Goal: Register for event/course

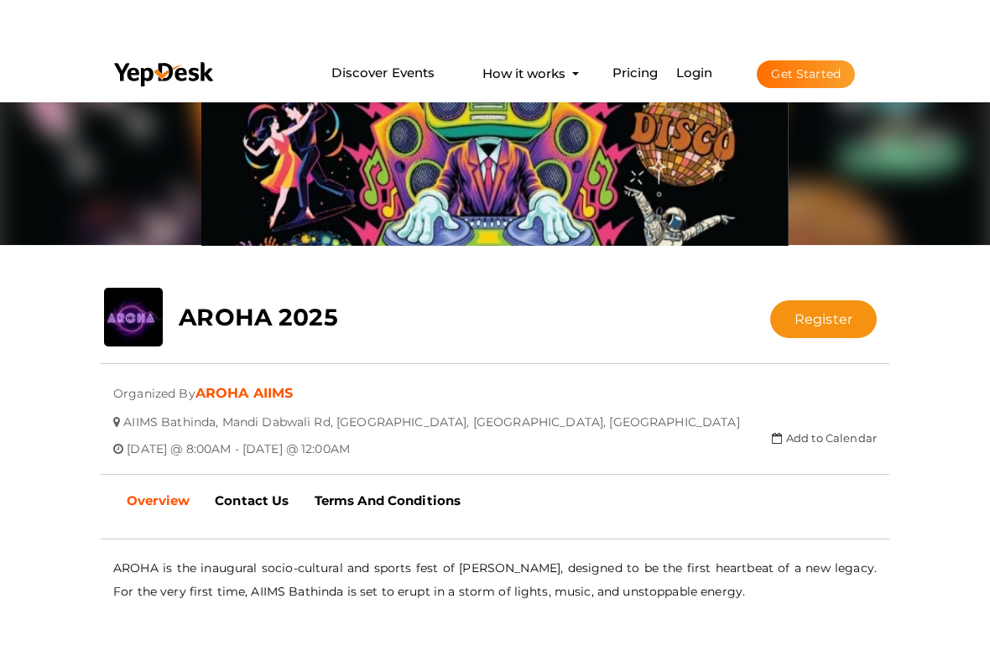
scroll to position [150, 0]
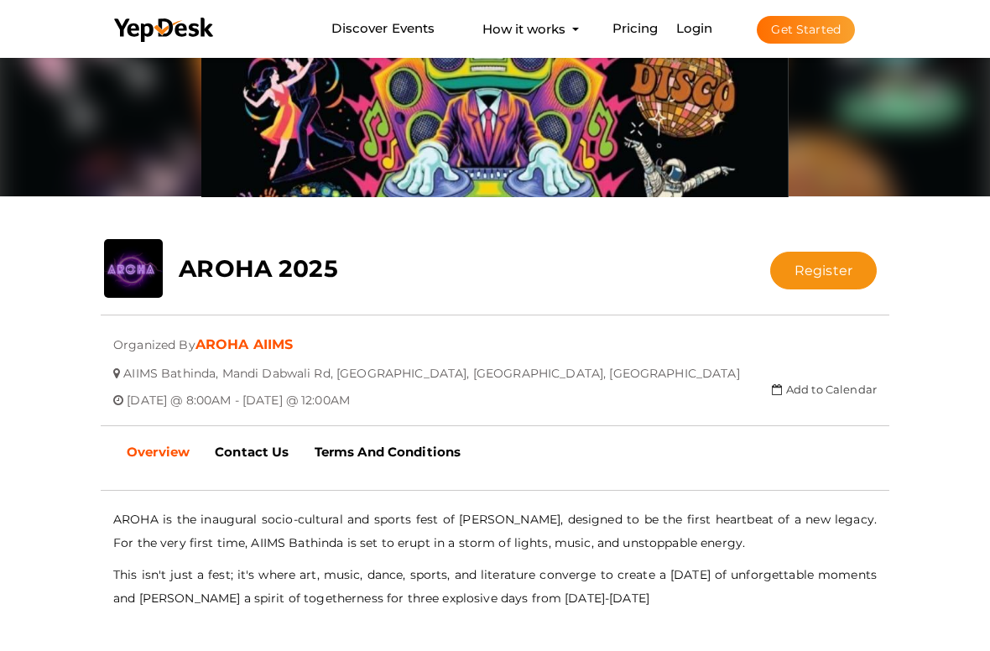
click at [838, 279] on button "Register" at bounding box center [823, 271] width 107 height 38
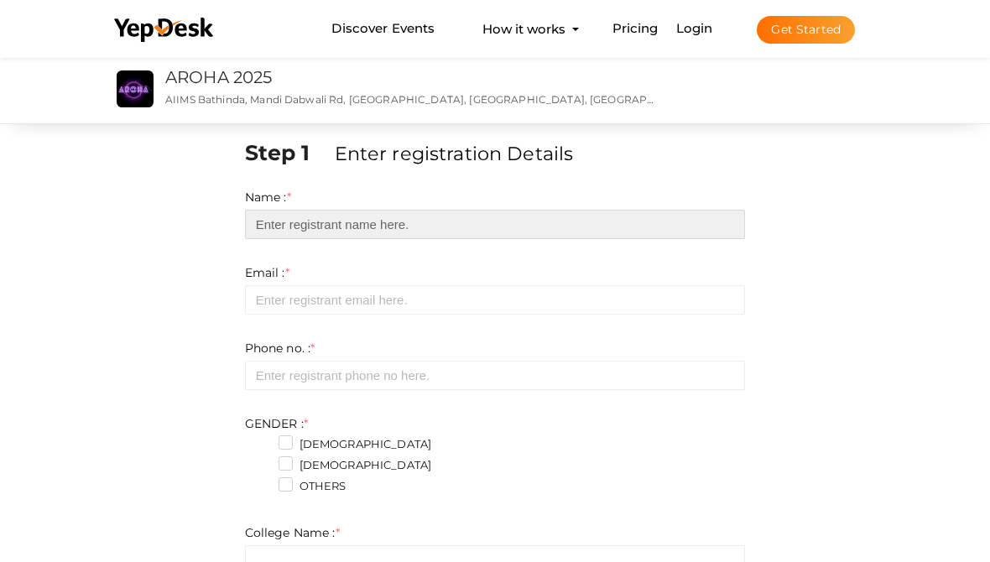
click at [458, 210] on input "text" at bounding box center [495, 224] width 501 height 29
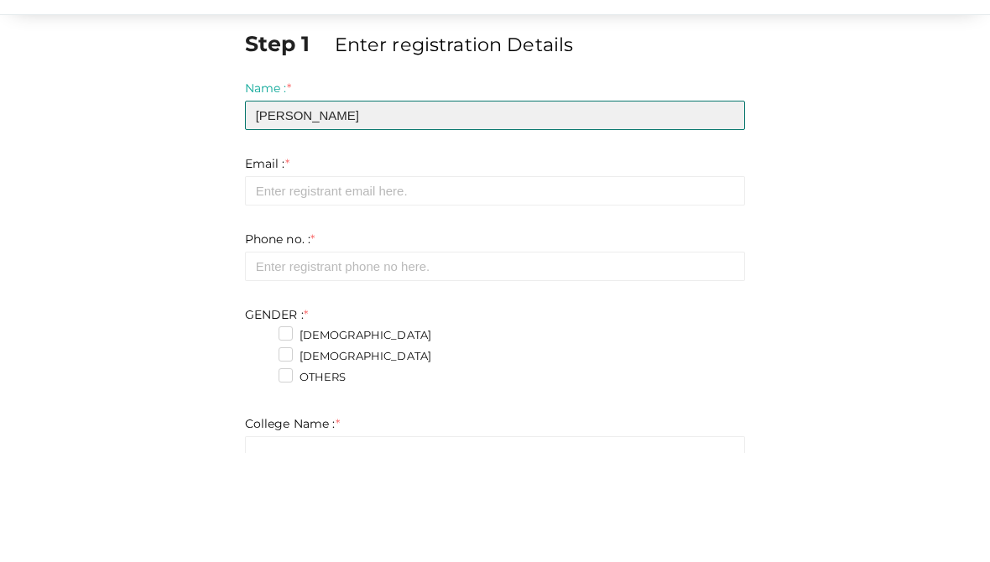
type input "[PERSON_NAME]"
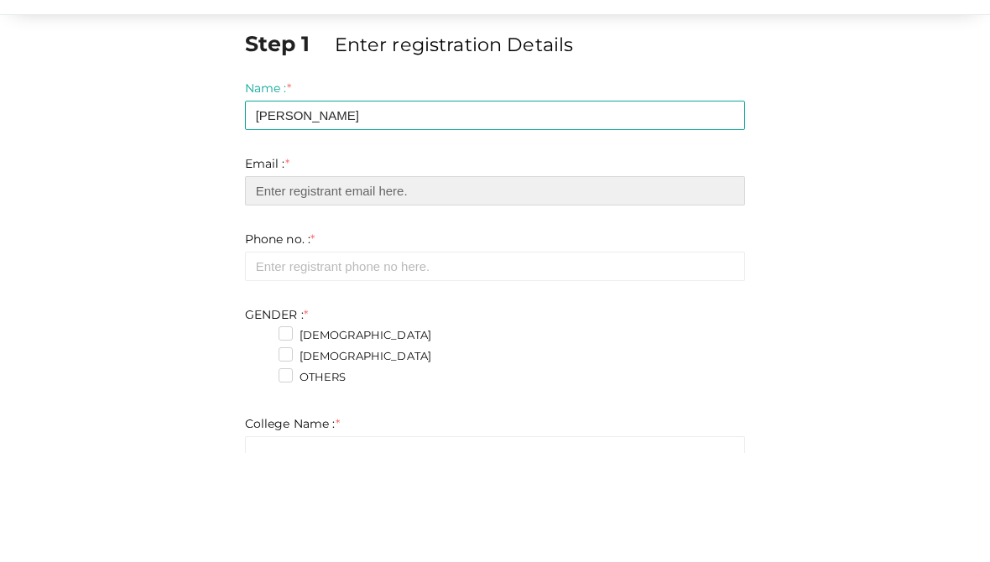
click at [563, 285] on input "email" at bounding box center [495, 299] width 501 height 29
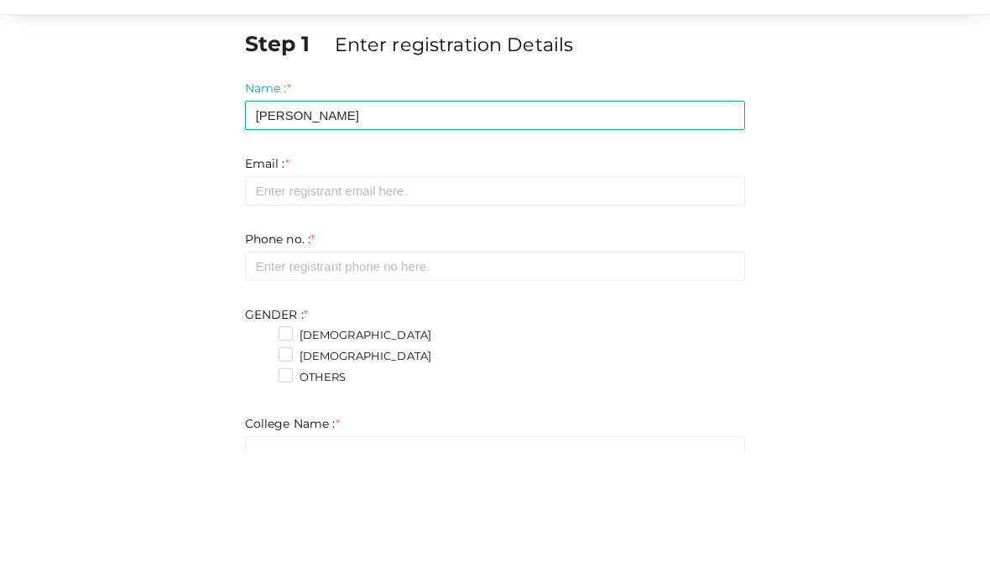
scroll to position [109, 0]
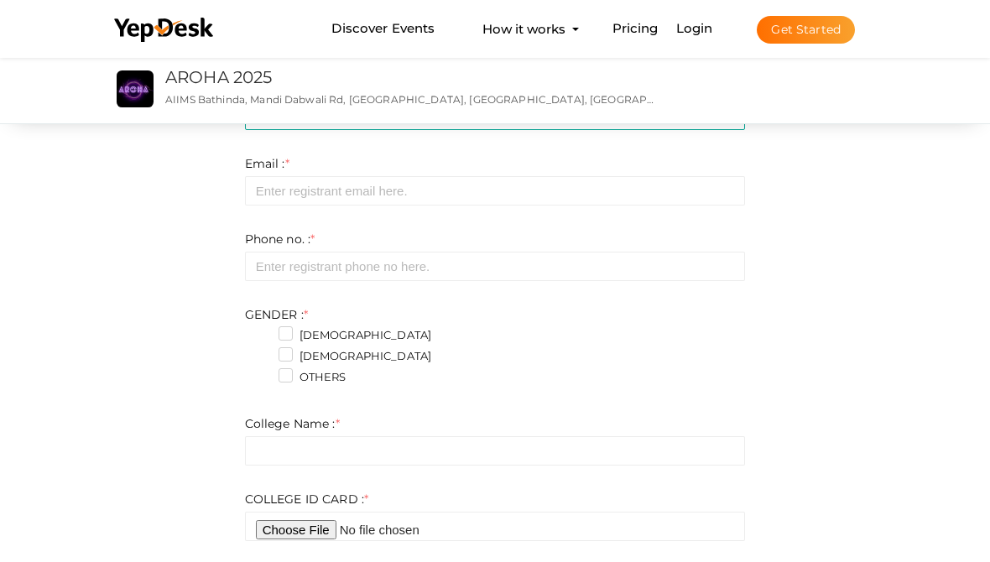
type input "[EMAIL_ADDRESS][DOMAIN_NAME]"
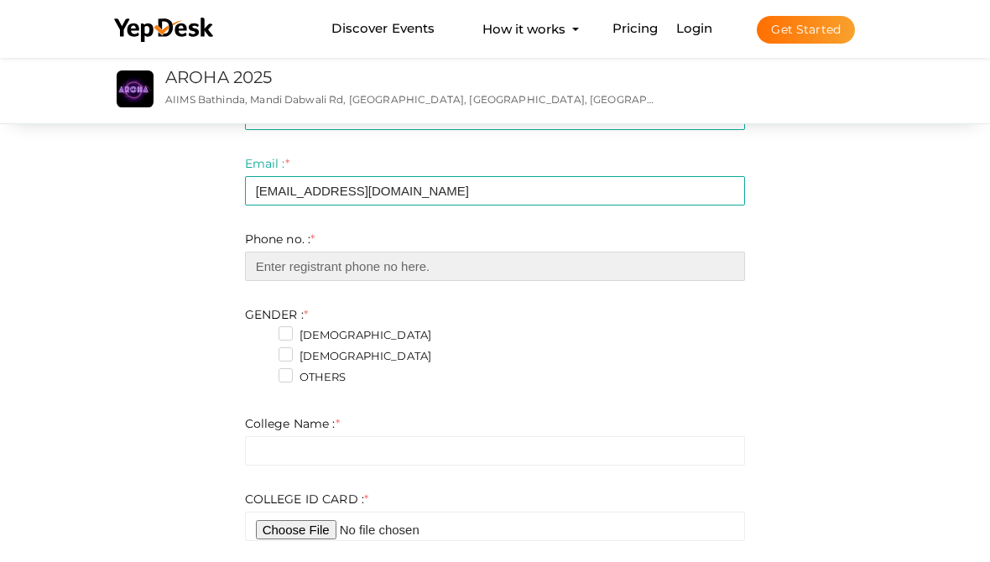
click at [603, 277] on input "number" at bounding box center [495, 266] width 501 height 29
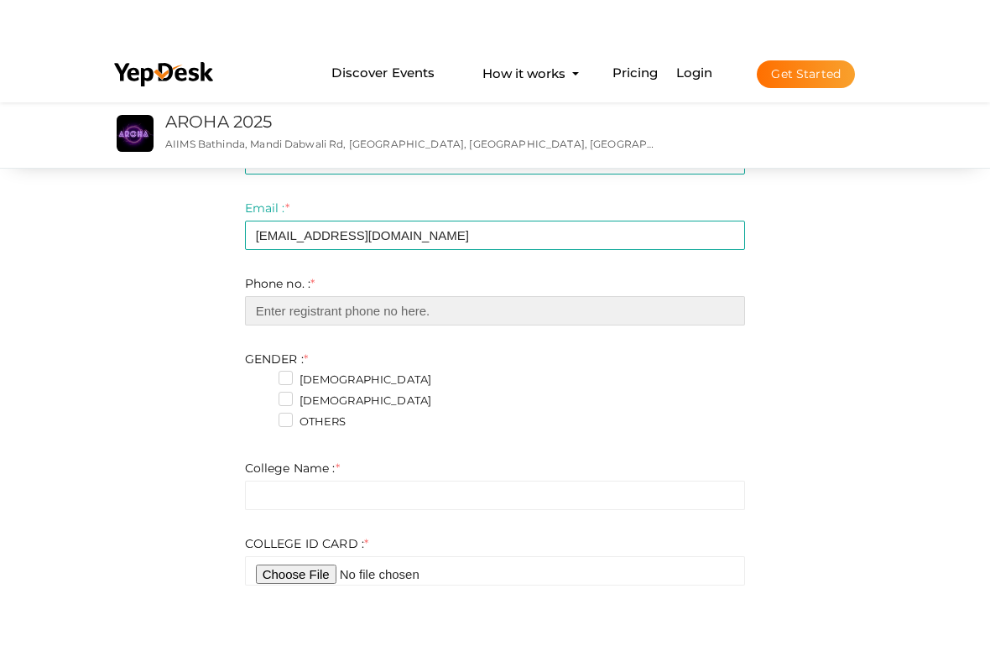
scroll to position [108, 0]
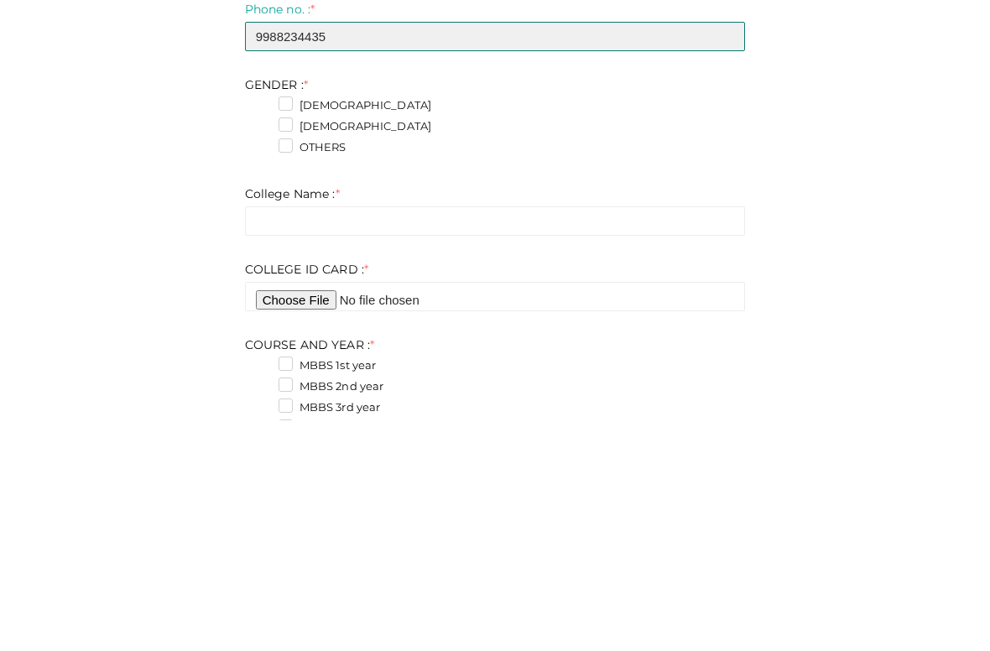
type input "9988234435"
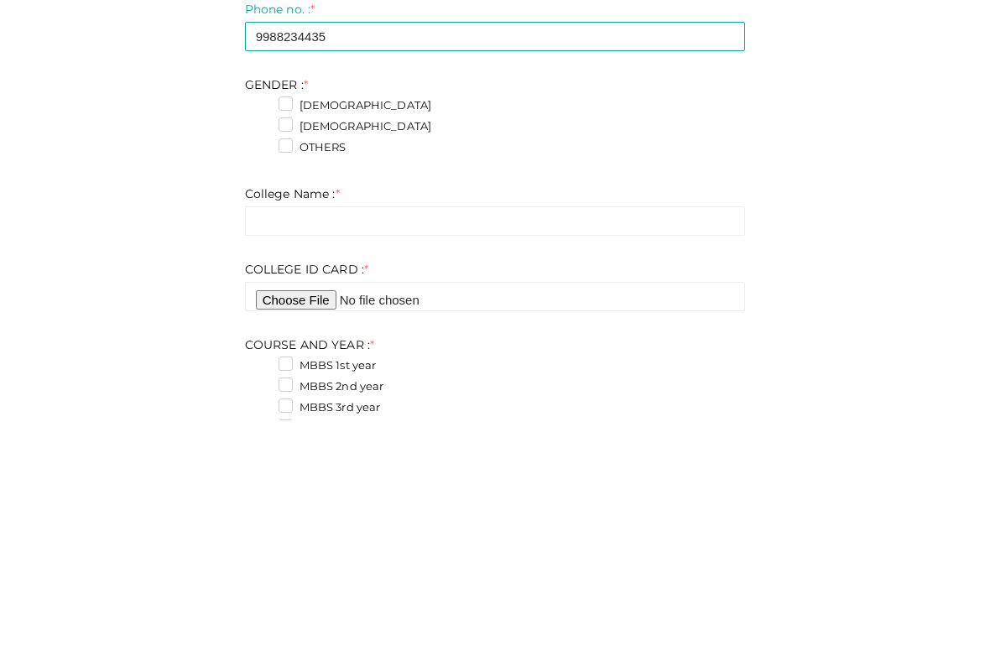
click at [279, 328] on label "[DEMOGRAPHIC_DATA]" at bounding box center [356, 336] width 154 height 17
click at [262, 331] on input "[DEMOGRAPHIC_DATA]" at bounding box center [262, 331] width 0 height 0
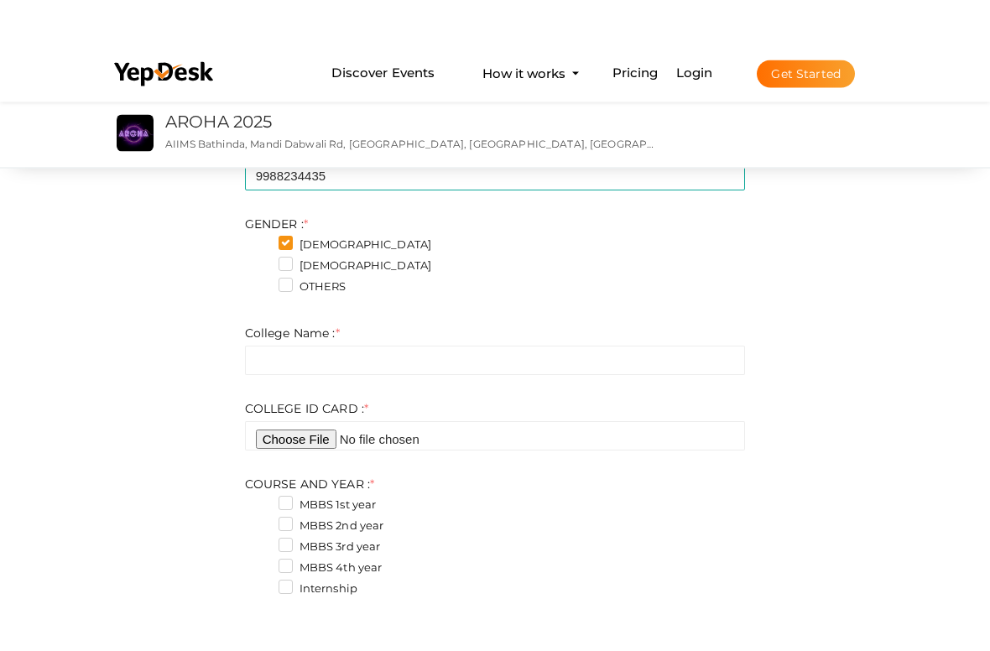
scroll to position [248, 0]
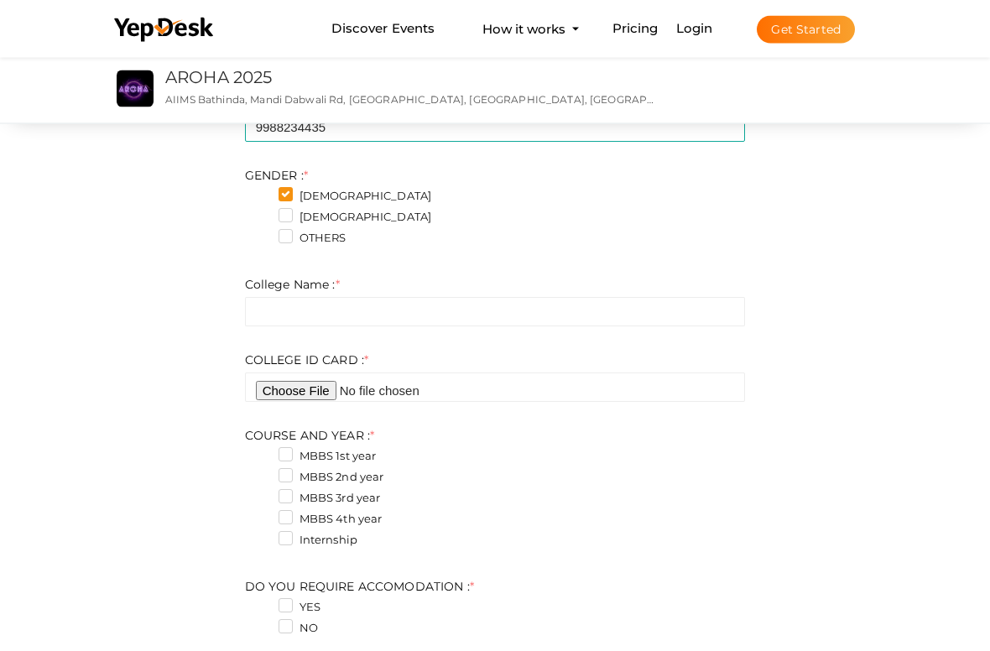
click at [339, 292] on div "College Name : * Invalid Email Required. Limit exceeds. Limit is - Invalid emai…" at bounding box center [495, 302] width 501 height 50
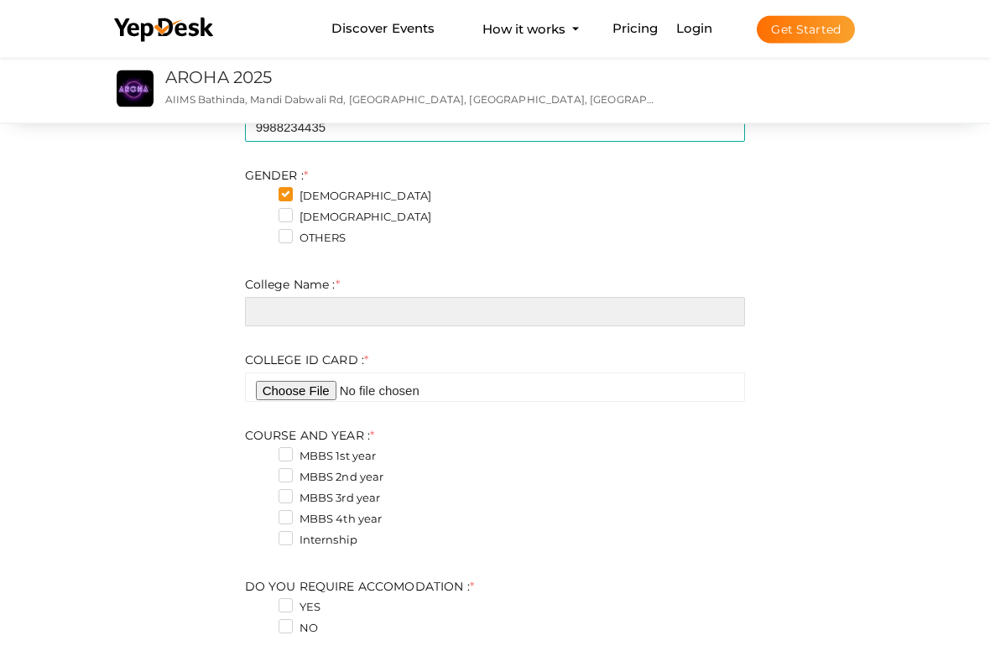
click at [465, 309] on input "text" at bounding box center [495, 312] width 501 height 29
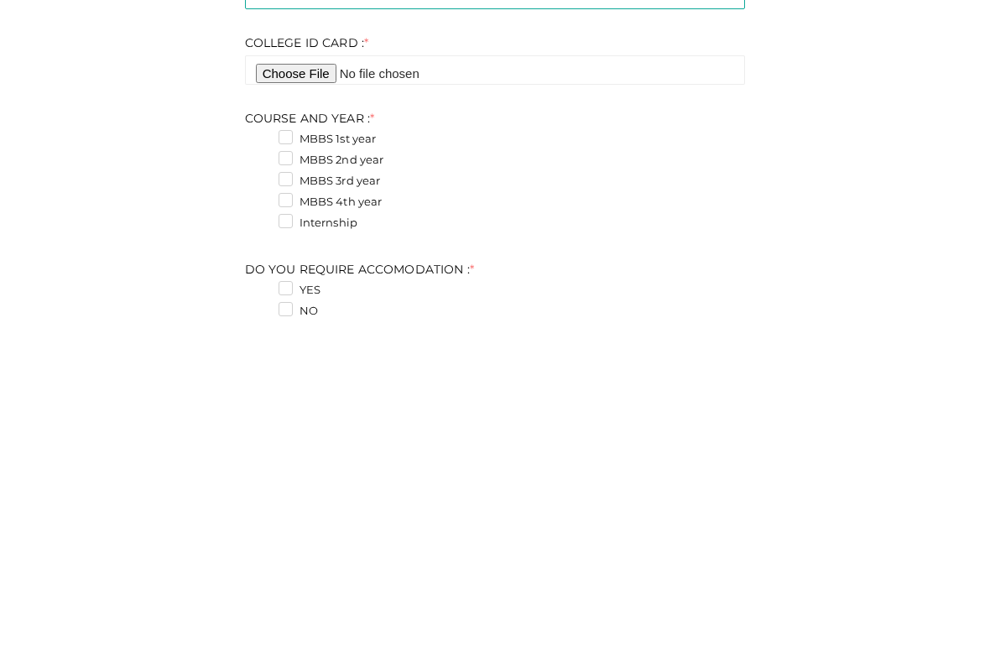
click at [457, 97] on form "Name : * [PERSON_NAME] Required. Invalid email Invalid phone number Invalid For…" at bounding box center [495, 352] width 501 height 822
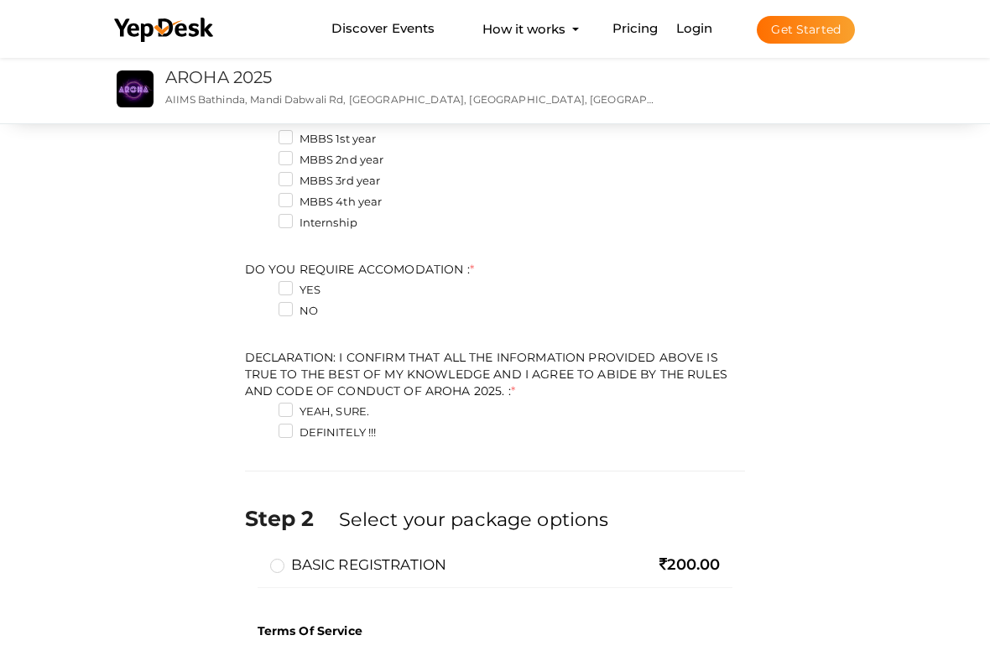
click at [643, 56] on li "Login Get Started Branded mobile event apps YepDesk Meet Powerful Registration …" at bounding box center [766, 28] width 246 height 55
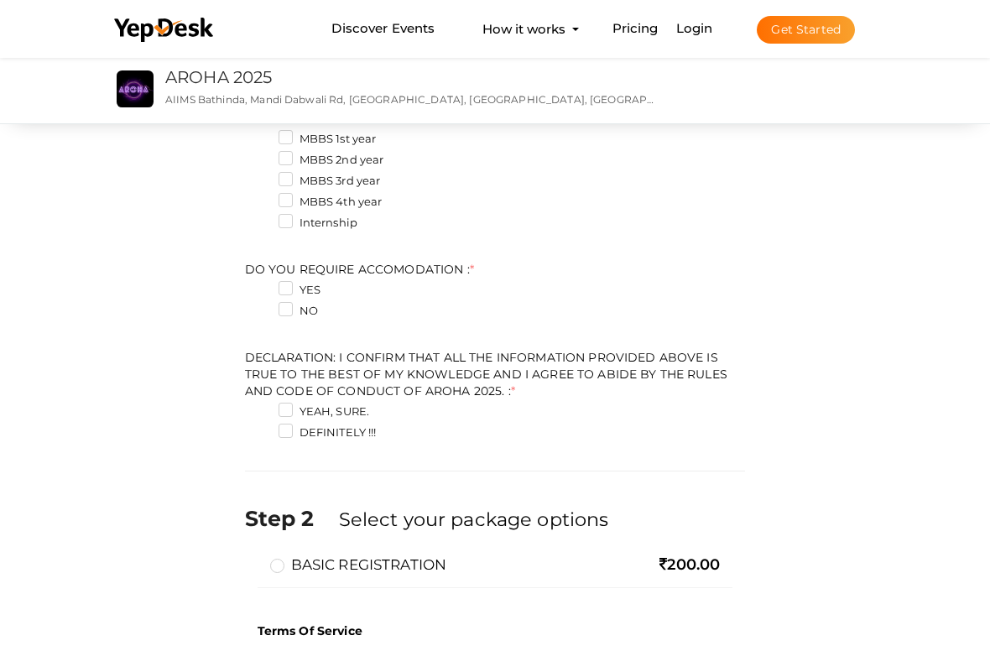
click at [643, 56] on li "Login Get Started Branded mobile event apps YepDesk Meet Powerful Registration …" at bounding box center [766, 28] width 246 height 55
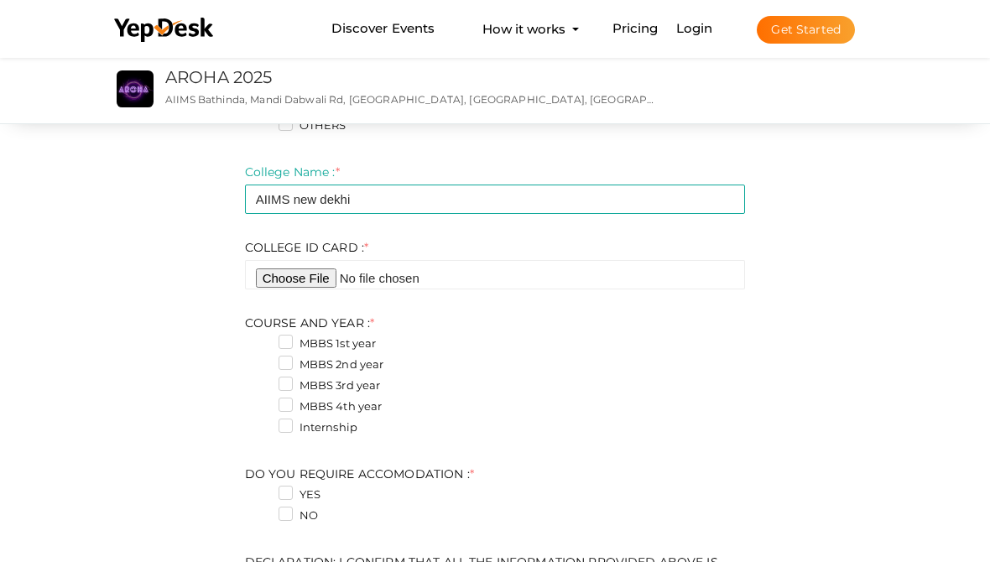
scroll to position [360, 0]
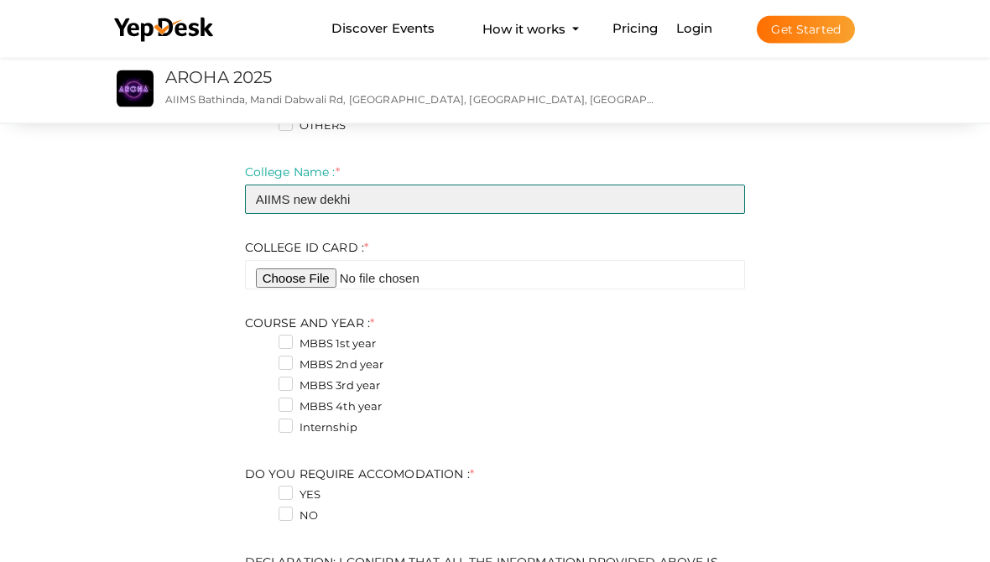
click at [582, 200] on input "AIIMS new dekhi" at bounding box center [495, 199] width 501 height 29
type input "AIIMS [GEOGRAPHIC_DATA]"
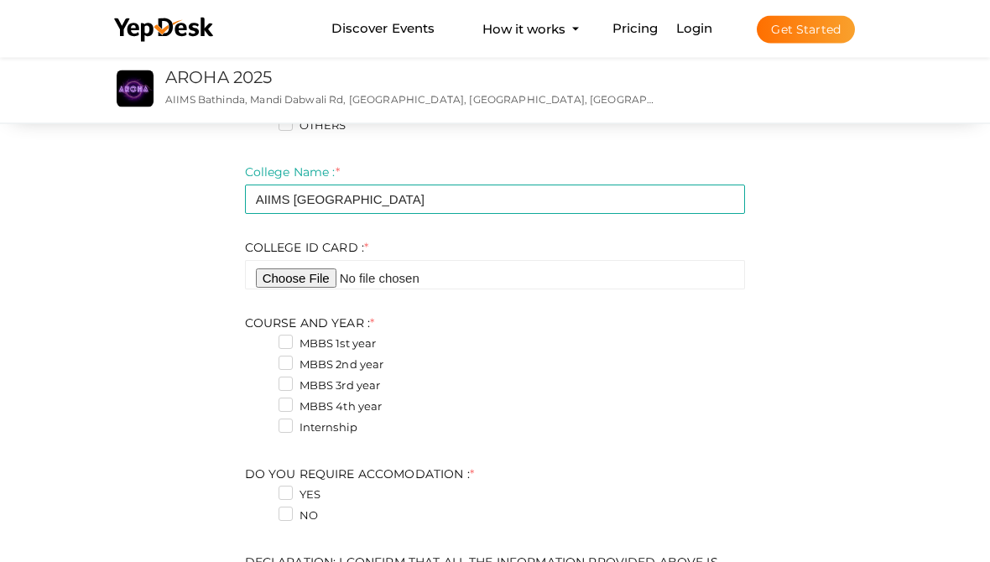
click at [298, 272] on input "file" at bounding box center [495, 275] width 501 height 29
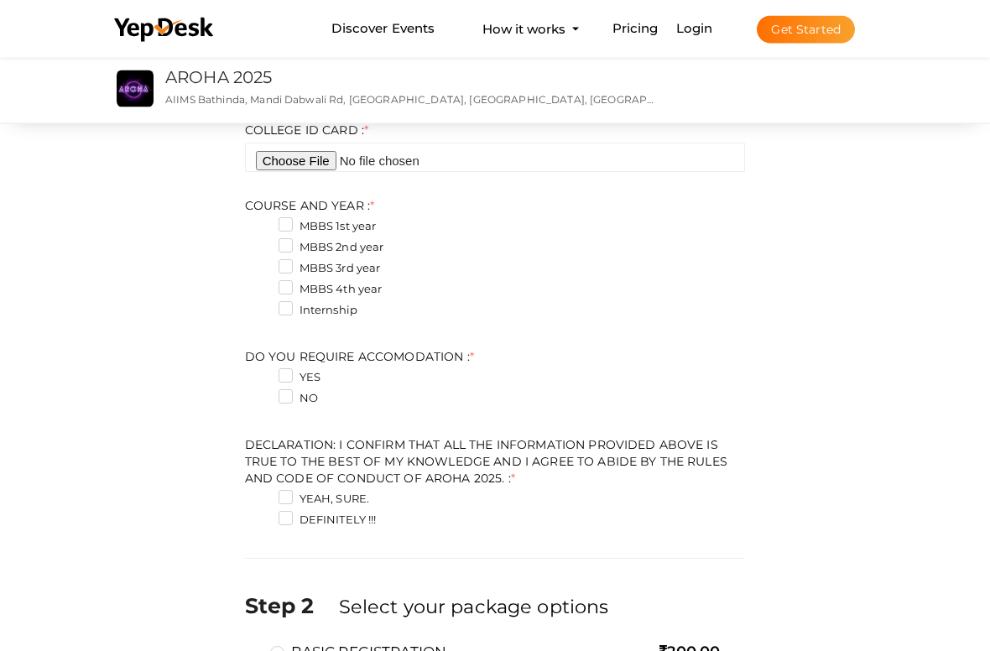
scroll to position [481, 0]
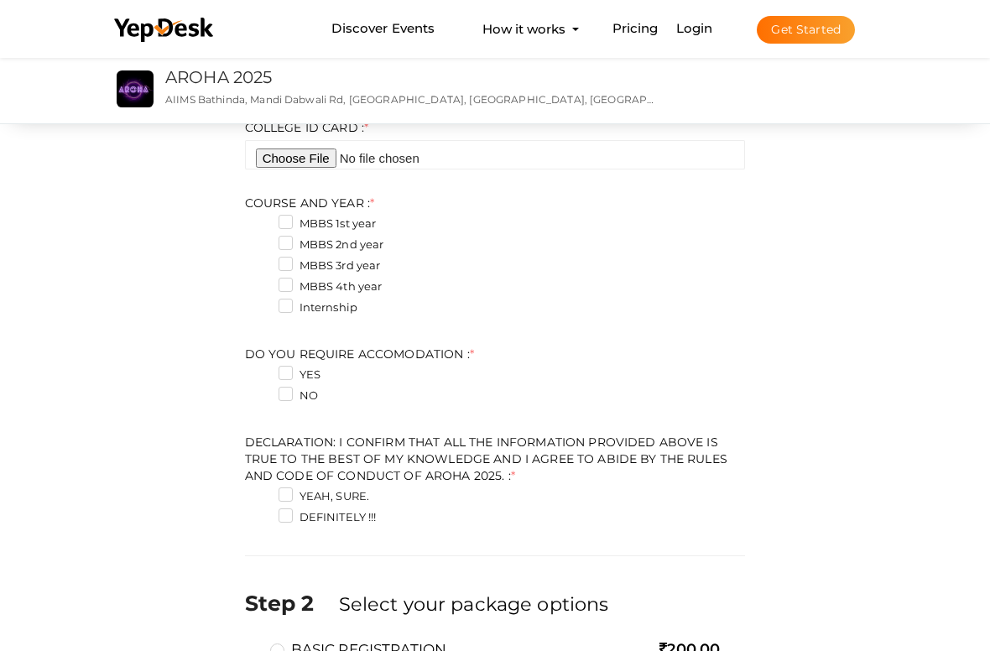
click at [292, 243] on label "MBBS 2nd year" at bounding box center [332, 245] width 106 height 17
click at [262, 240] on YEAR\+1 "MBBS 2nd year" at bounding box center [262, 240] width 0 height 0
click at [286, 262] on label "MBBS 3rd year" at bounding box center [330, 266] width 102 height 17
click at [262, 261] on YEAR\+2 "MBBS 3rd year" at bounding box center [262, 261] width 0 height 0
click at [293, 240] on label "MBBS 2nd year" at bounding box center [332, 245] width 106 height 17
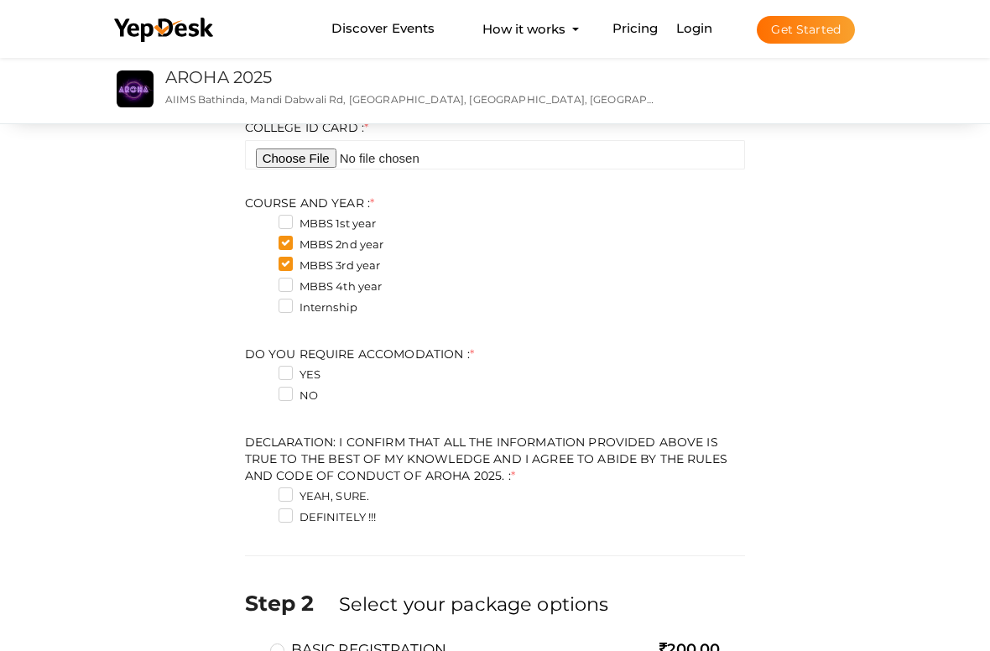
click at [262, 240] on YEAR\+1 "MBBS 2nd year" at bounding box center [262, 240] width 0 height 0
click at [286, 237] on label "MBBS 2nd year" at bounding box center [332, 245] width 106 height 17
click at [262, 240] on YEAR\+1 "MBBS 2nd year" at bounding box center [262, 240] width 0 height 0
click at [286, 216] on label "MBBS 1st year" at bounding box center [328, 224] width 98 height 17
click at [262, 219] on YEAR\+0 "MBBS 1st year" at bounding box center [262, 219] width 0 height 0
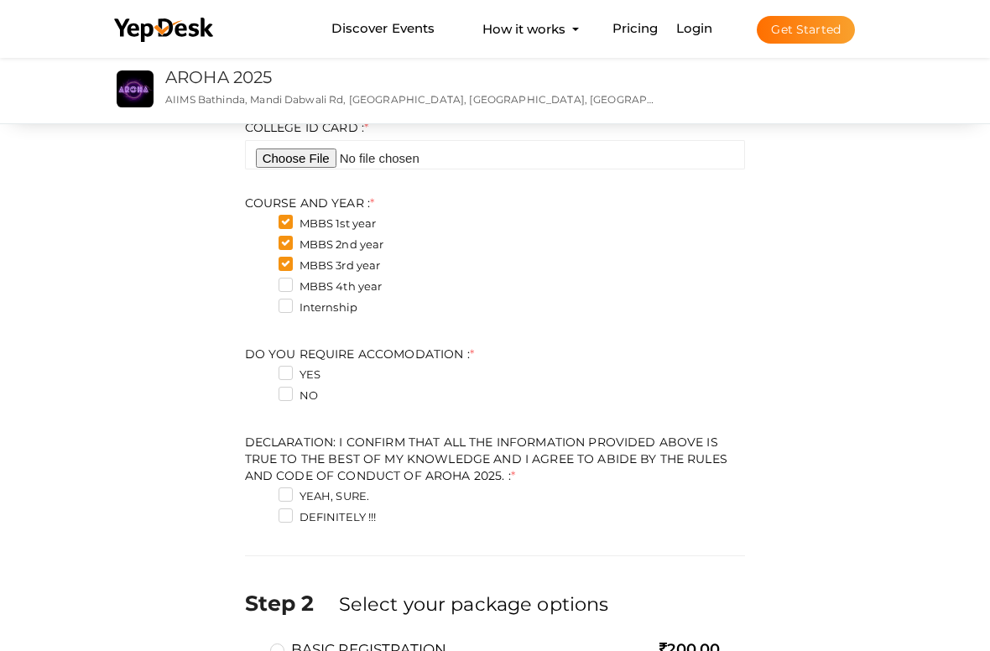
click at [292, 287] on label "MBBS 4th year" at bounding box center [331, 287] width 104 height 17
click at [262, 282] on YEAR\+3 "MBBS 4th year" at bounding box center [262, 282] width 0 height 0
click at [284, 313] on label "Internship" at bounding box center [318, 308] width 79 height 17
click at [262, 303] on YEAR\+4 "Internship" at bounding box center [262, 303] width 0 height 0
click at [289, 258] on label "MBBS 3rd year" at bounding box center [330, 266] width 102 height 17
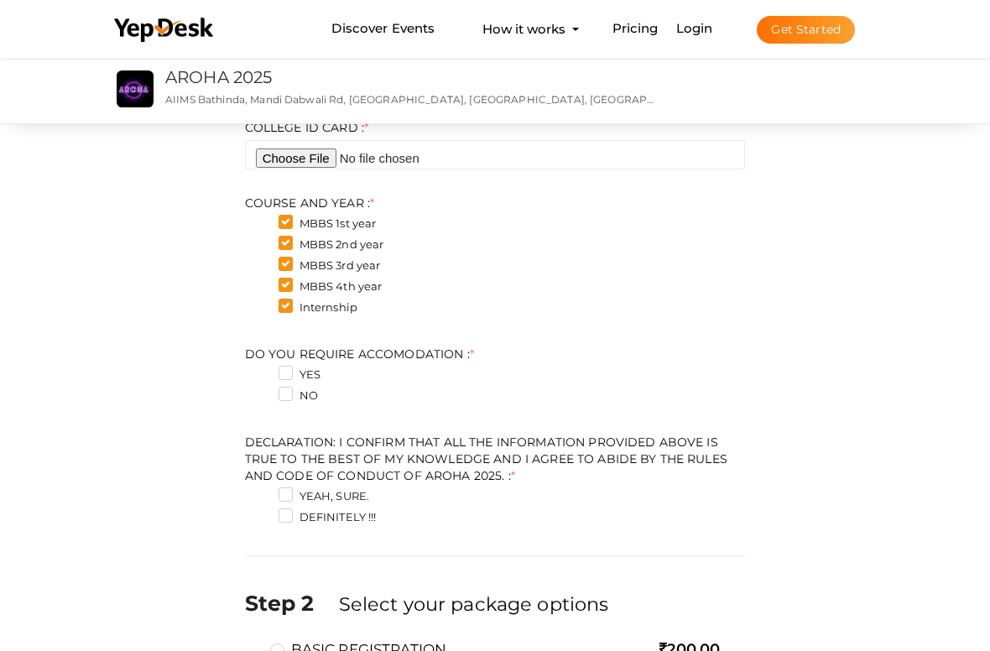
click at [262, 261] on YEAR\+2 "MBBS 3rd year" at bounding box center [262, 261] width 0 height 0
click at [284, 258] on label "MBBS 3rd year" at bounding box center [330, 266] width 102 height 17
click at [262, 261] on YEAR\+2 "MBBS 3rd year" at bounding box center [262, 261] width 0 height 0
click at [286, 281] on label "MBBS 4th year" at bounding box center [331, 287] width 104 height 17
click at [262, 282] on YEAR\+3 "MBBS 4th year" at bounding box center [262, 282] width 0 height 0
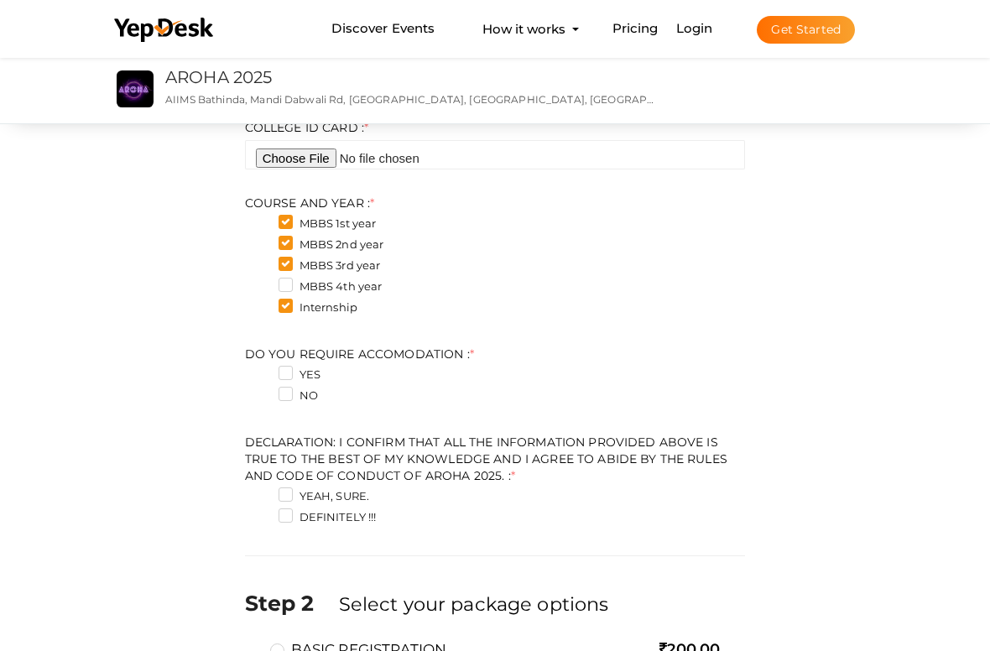
click at [282, 303] on label "Internship" at bounding box center [318, 308] width 79 height 17
click at [262, 303] on YEAR\+4 "Internship" at bounding box center [262, 303] width 0 height 0
click at [283, 250] on label "MBBS 2nd year" at bounding box center [332, 245] width 106 height 17
click at [262, 240] on YEAR\+1 "MBBS 2nd year" at bounding box center [262, 240] width 0 height 0
click at [284, 209] on label "COURSE AND YEAR : *" at bounding box center [310, 203] width 130 height 17
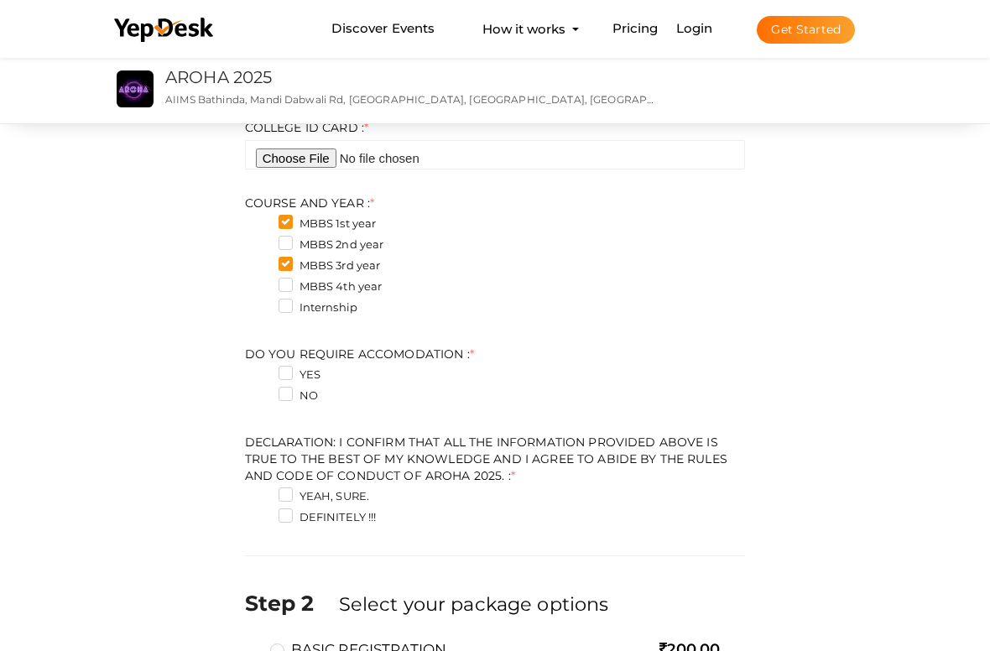
click at [290, 222] on label "MBBS 1st year" at bounding box center [328, 224] width 98 height 17
click at [262, 219] on YEAR\+0 "MBBS 1st year" at bounding box center [262, 219] width 0 height 0
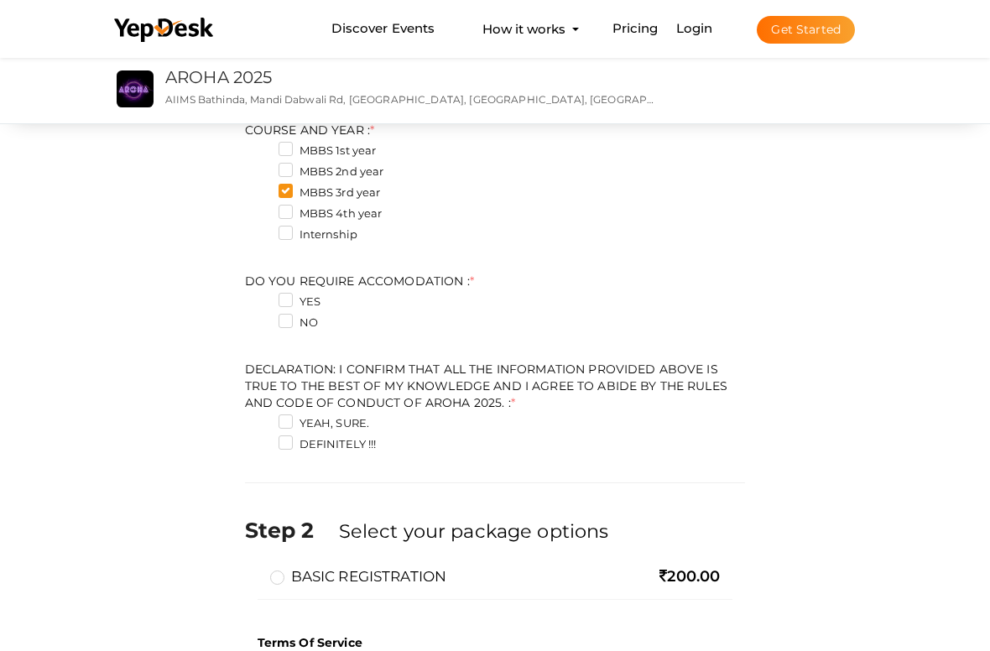
scroll to position [573, 0]
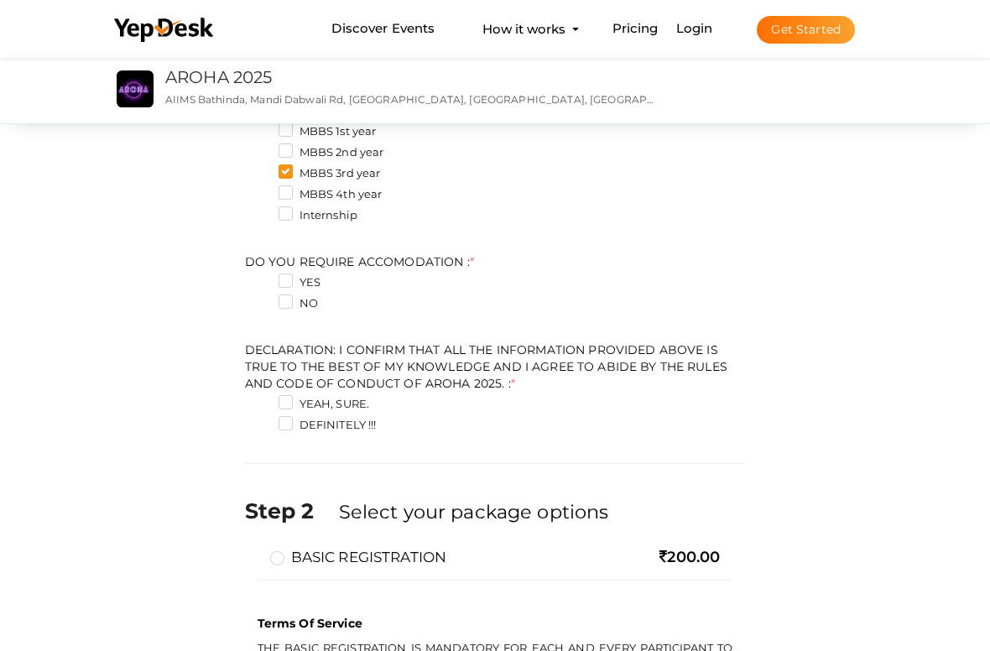
click at [282, 295] on label "NO" at bounding box center [298, 303] width 39 height 17
click at [262, 299] on ACCOMODATION\+1 "NO" at bounding box center [262, 299] width 0 height 0
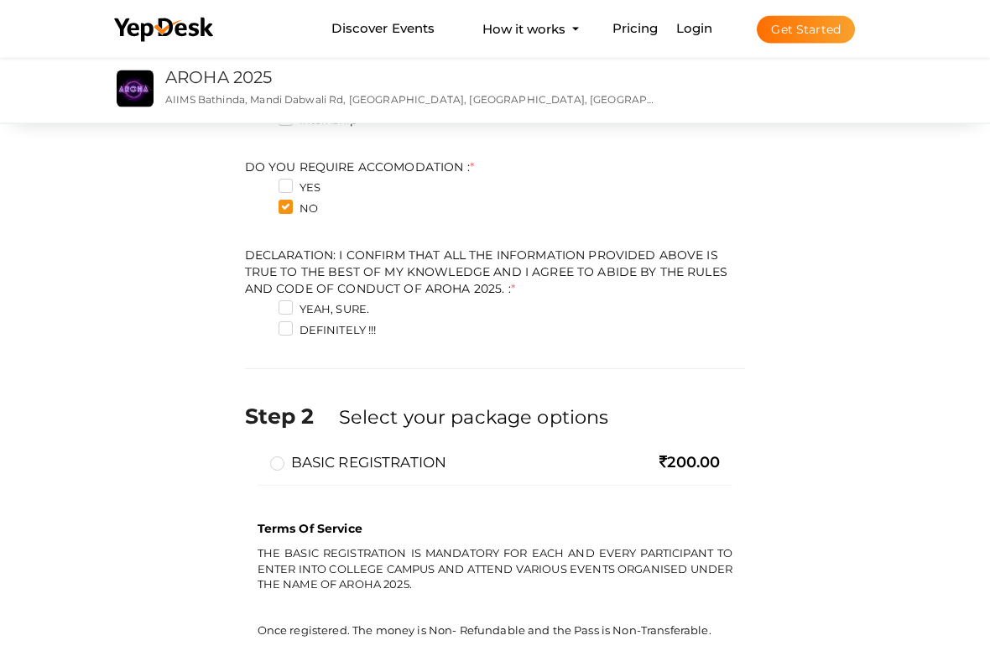
scroll to position [687, 0]
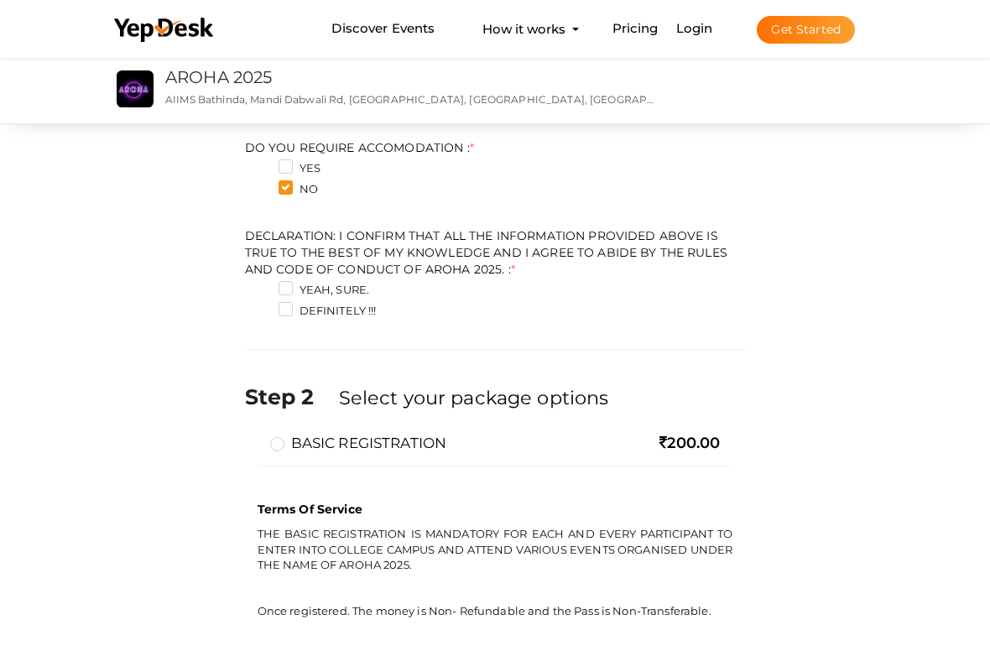
click at [279, 282] on label "YEAH, SURE." at bounding box center [324, 290] width 91 height 17
click at [262, 285] on 2025\ "YEAH, SURE." at bounding box center [262, 285] width 0 height 0
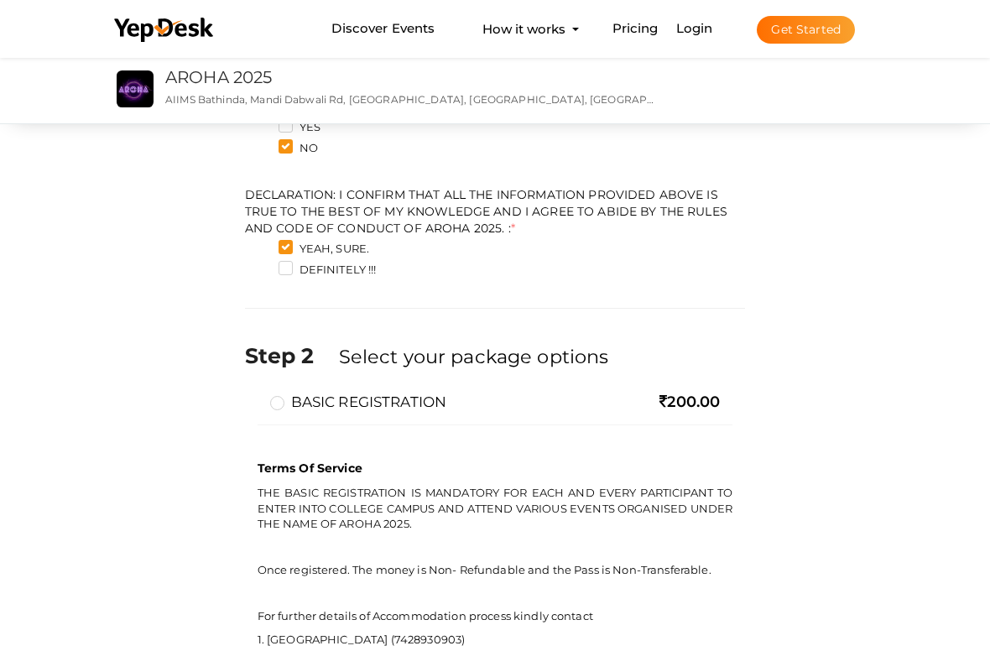
scroll to position [781, 0]
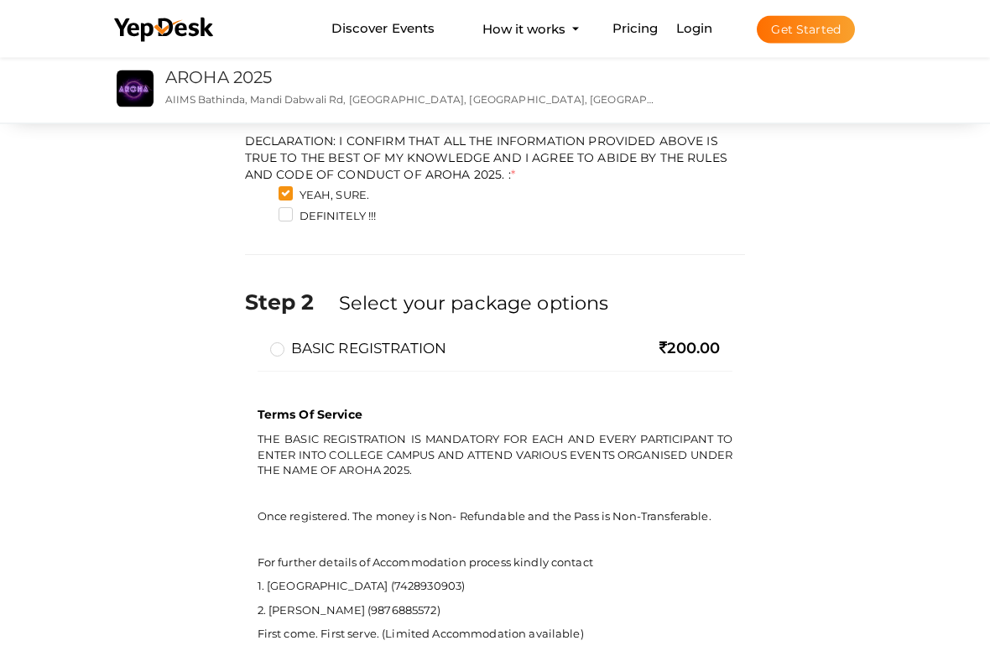
click at [267, 364] on div "BASIC REGISTRATION 200.00" at bounding box center [496, 356] width 476 height 34
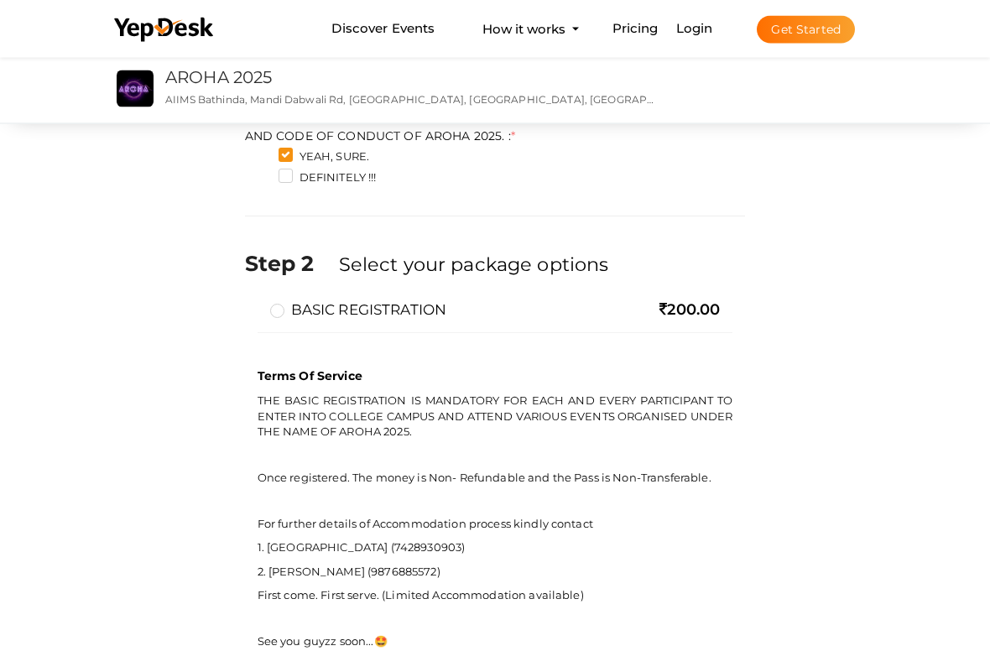
scroll to position [821, 0]
click at [286, 306] on label "BASIC REGISTRATION" at bounding box center [358, 310] width 177 height 20
click at [253, 303] on input "BASIC REGISTRATION" at bounding box center [253, 303] width 0 height 0
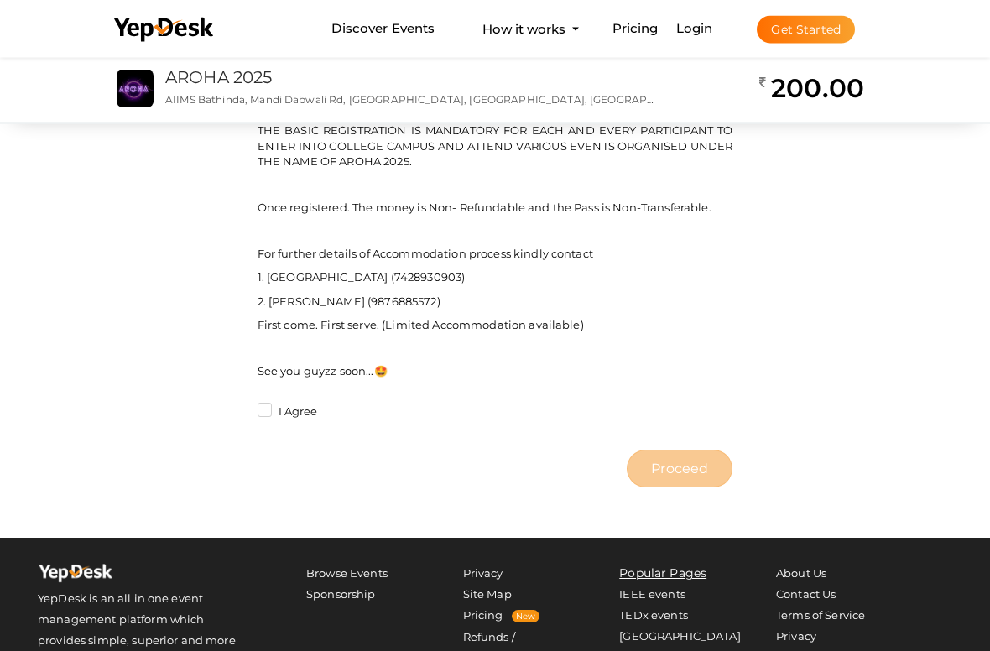
scroll to position [1091, 0]
click at [270, 418] on label "I Agree" at bounding box center [288, 412] width 60 height 17
click at [241, 407] on input "I Agree" at bounding box center [241, 407] width 0 height 0
click at [690, 476] on span "Proceed" at bounding box center [679, 468] width 57 height 19
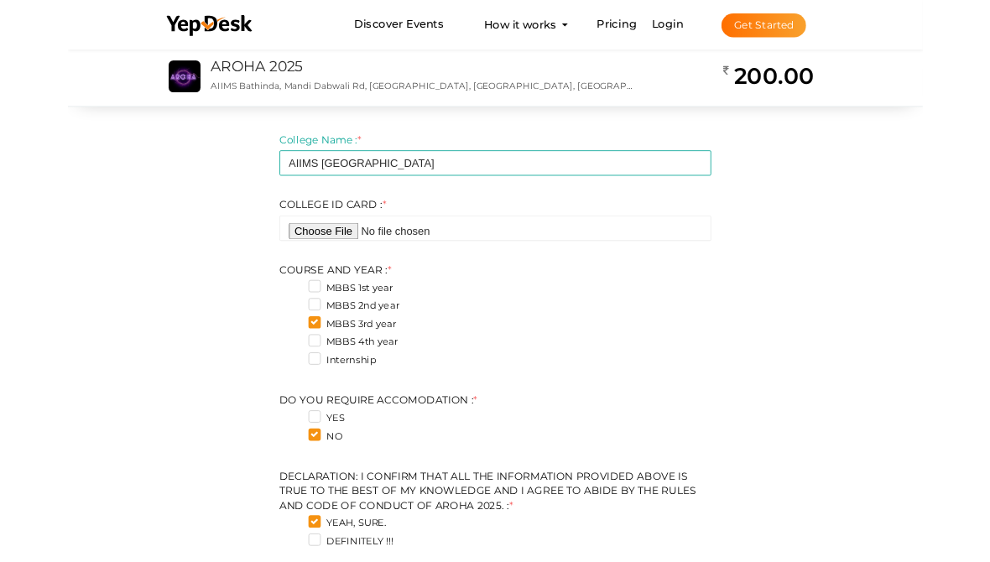
scroll to position [371, 0]
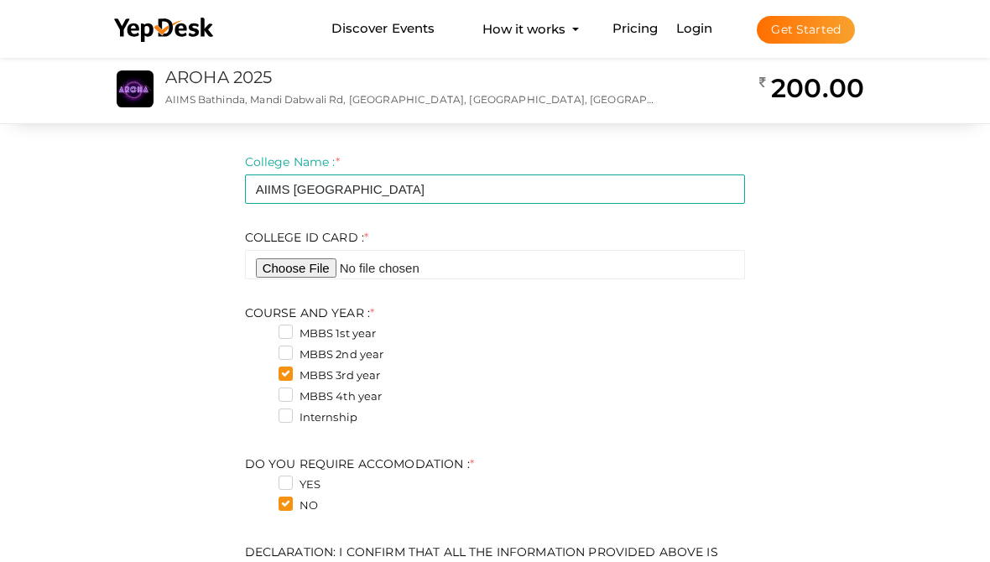
click at [299, 263] on input "file" at bounding box center [495, 264] width 501 height 29
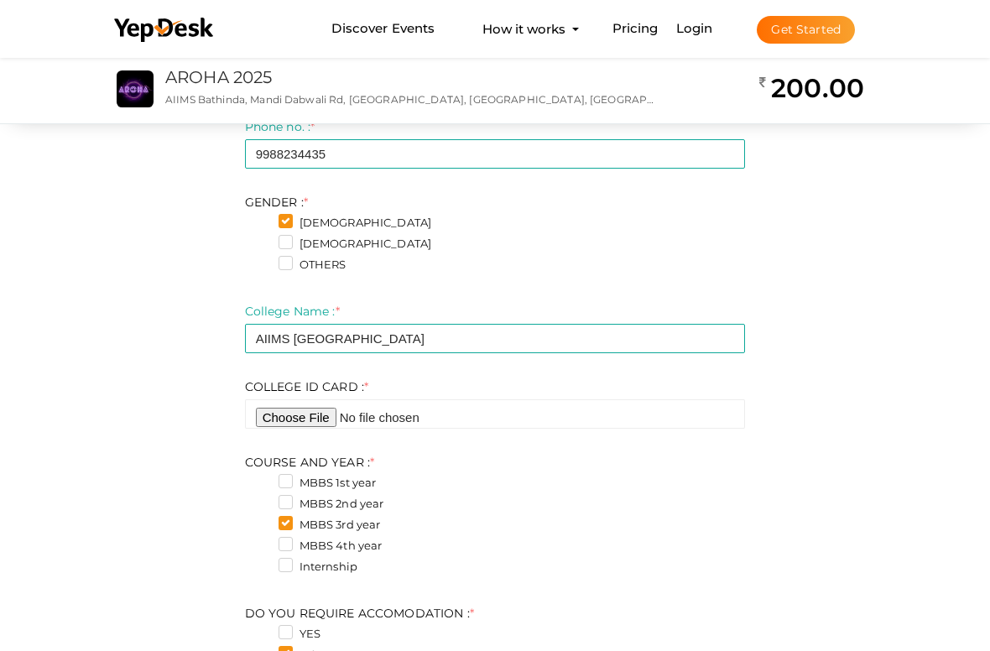
scroll to position [248, 0]
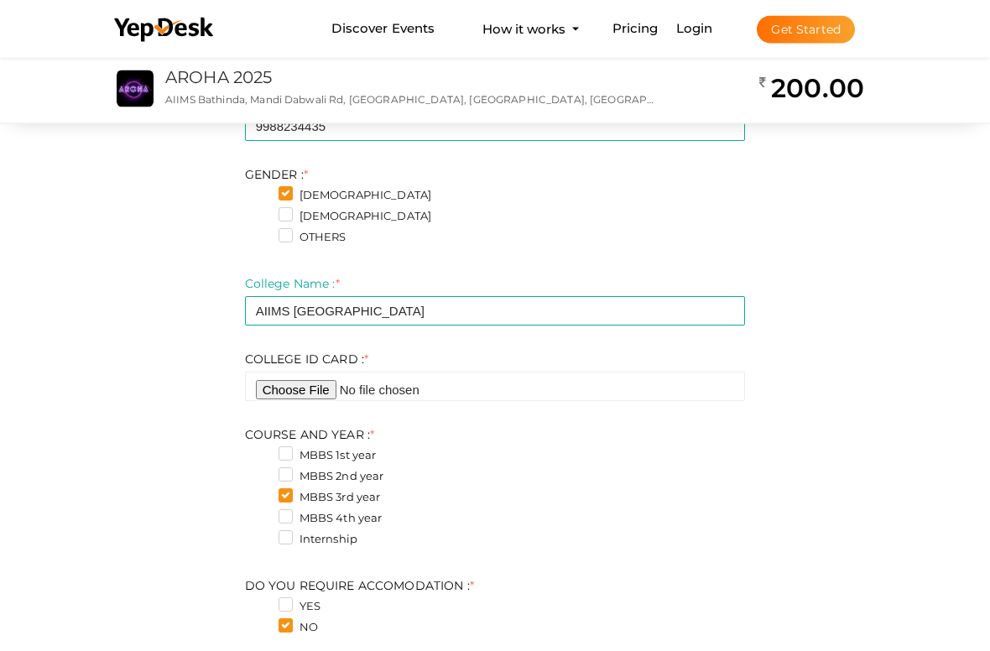
click at [314, 392] on input "file" at bounding box center [495, 387] width 501 height 29
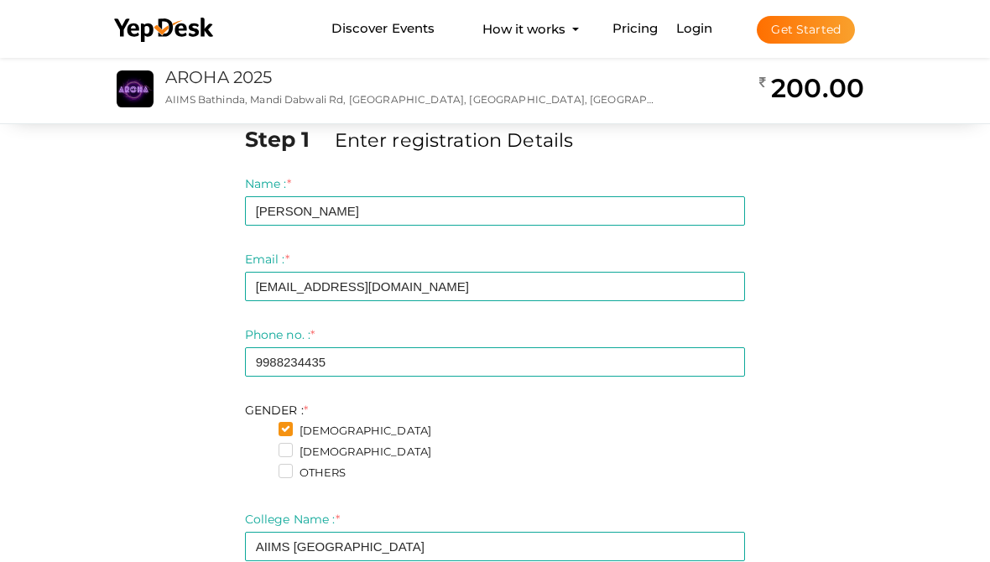
scroll to position [0, 0]
